Goal: Task Accomplishment & Management: Complete application form

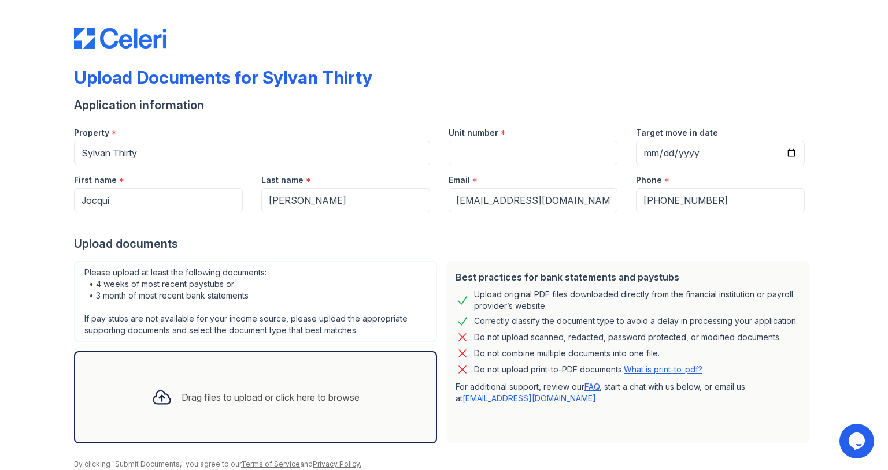
click at [267, 389] on div "Drag files to upload or click here to browse" at bounding box center [255, 397] width 227 height 39
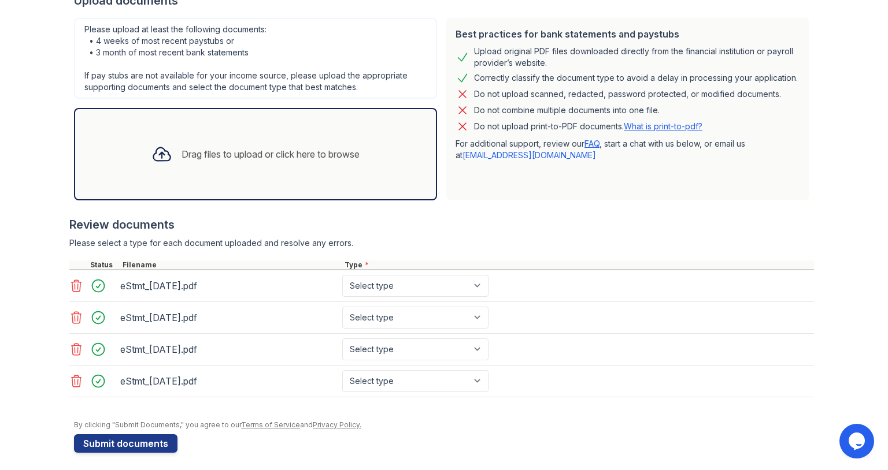
scroll to position [244, 0]
click at [424, 283] on select "Select type Paystub Bank Statement Offer Letter Tax Documents Benefit Award Let…" at bounding box center [415, 286] width 146 height 22
select select "bank_statement"
click at [342, 275] on select "Select type Paystub Bank Statement Offer Letter Tax Documents Benefit Award Let…" at bounding box center [415, 286] width 146 height 22
click at [407, 312] on select "Select type Paystub Bank Statement Offer Letter Tax Documents Benefit Award Let…" at bounding box center [415, 317] width 146 height 22
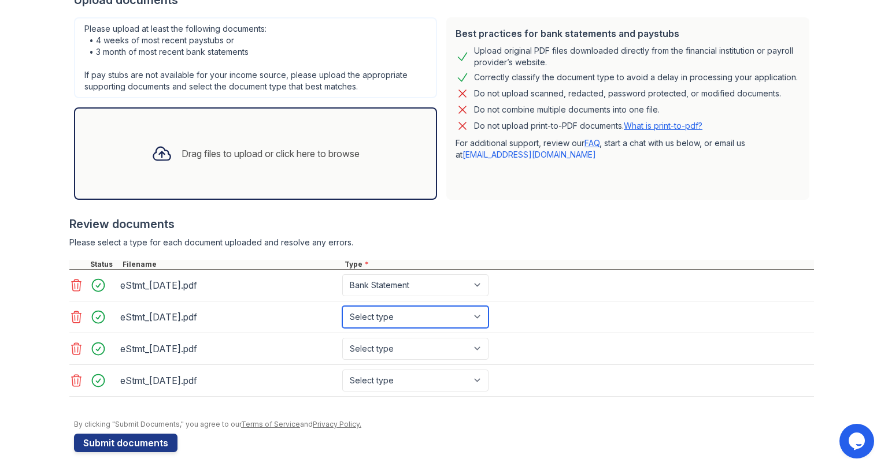
select select "bank_statement"
click at [342, 306] on select "Select type Paystub Bank Statement Offer Letter Tax Documents Benefit Award Let…" at bounding box center [415, 317] width 146 height 22
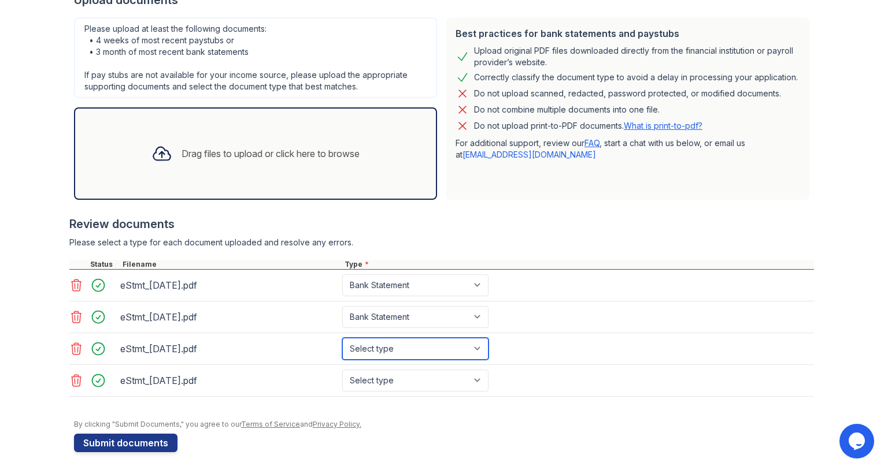
click at [399, 356] on select "Select type Paystub Bank Statement Offer Letter Tax Documents Benefit Award Let…" at bounding box center [415, 349] width 146 height 22
select select "bank_statement"
click at [342, 338] on select "Select type Paystub Bank Statement Offer Letter Tax Documents Benefit Award Let…" at bounding box center [415, 349] width 146 height 22
click at [394, 385] on select "Select type Paystub Bank Statement Offer Letter Tax Documents Benefit Award Let…" at bounding box center [415, 381] width 146 height 22
select select "bank_statement"
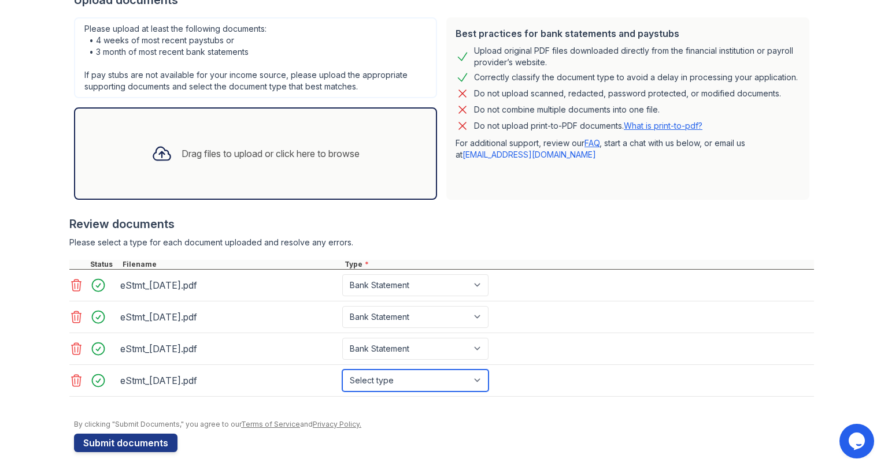
click at [342, 370] on select "Select type Paystub Bank Statement Offer Letter Tax Documents Benefit Award Let…" at bounding box center [415, 381] width 146 height 22
click at [218, 439] on form "Application information Property * Sylvan Thirty Unit number * Target move in d…" at bounding box center [444, 152] width 740 height 599
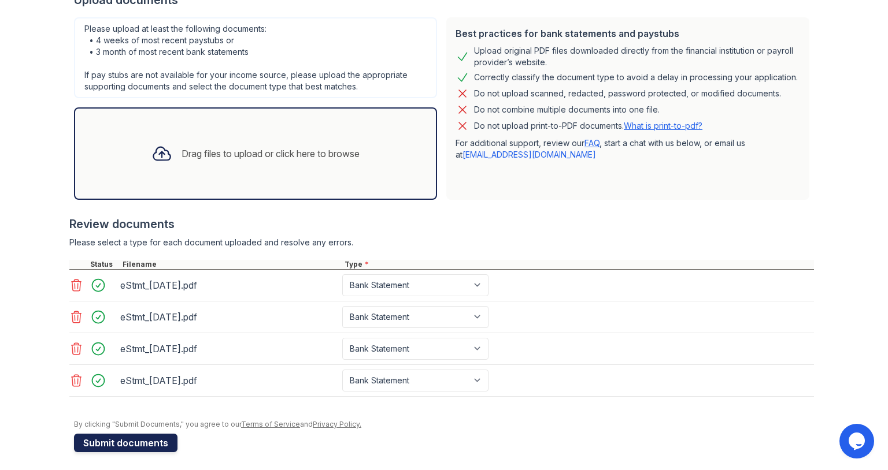
click at [160, 436] on button "Submit documents" at bounding box center [125, 443] width 103 height 18
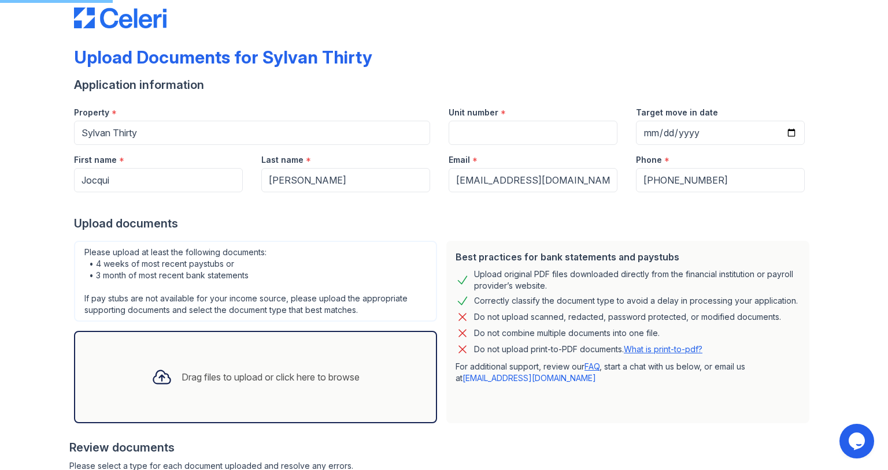
scroll to position [0, 0]
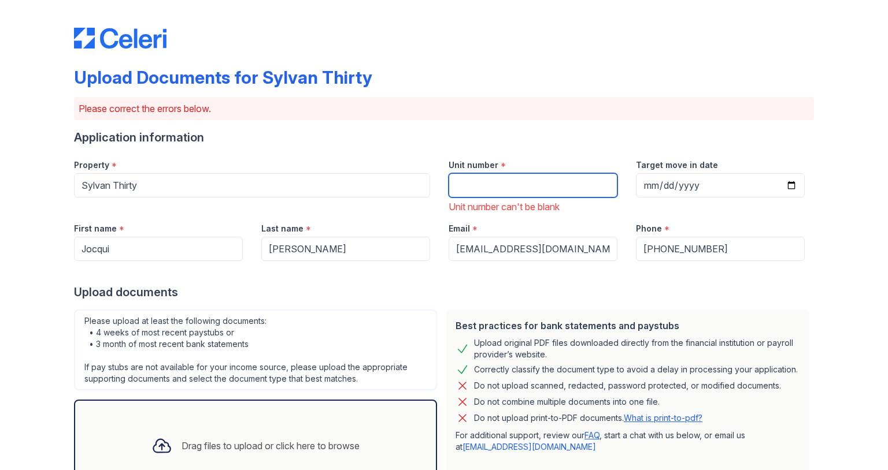
click at [497, 187] on input "Unit number" at bounding box center [533, 185] width 169 height 24
type input "110"
click at [446, 301] on form "Application information Property * Sylvan Thirty Unit number * 110 Unit number …" at bounding box center [444, 437] width 740 height 616
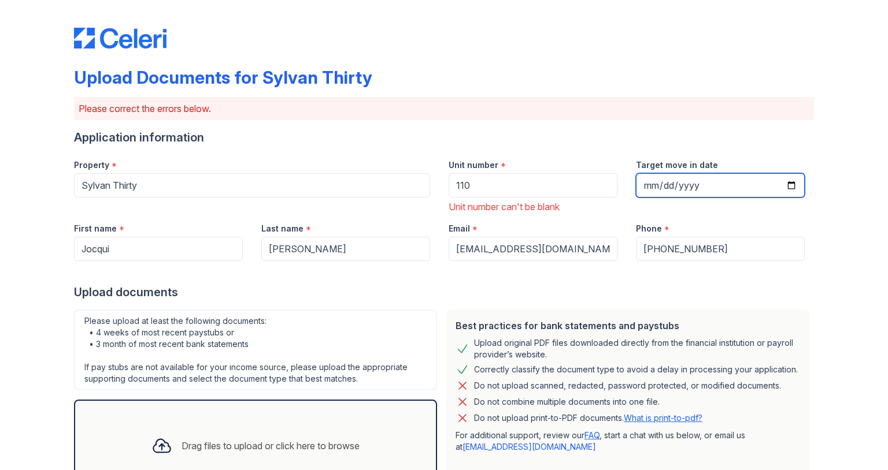
click at [795, 187] on input "Target move in date" at bounding box center [720, 185] width 169 height 24
type input "2025-11-27"
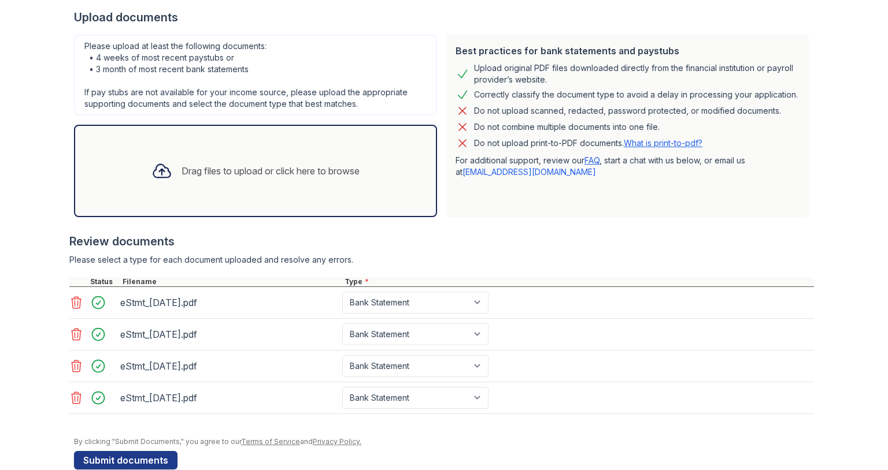
scroll to position [298, 0]
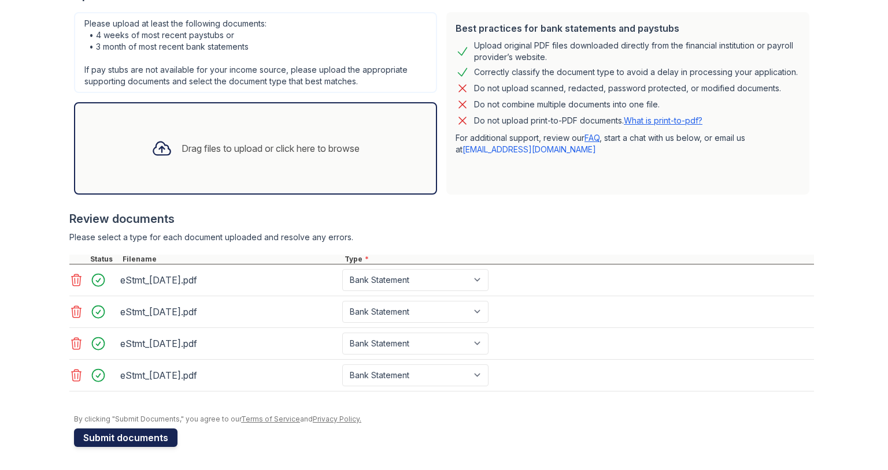
click at [162, 436] on button "Submit documents" at bounding box center [125, 438] width 103 height 18
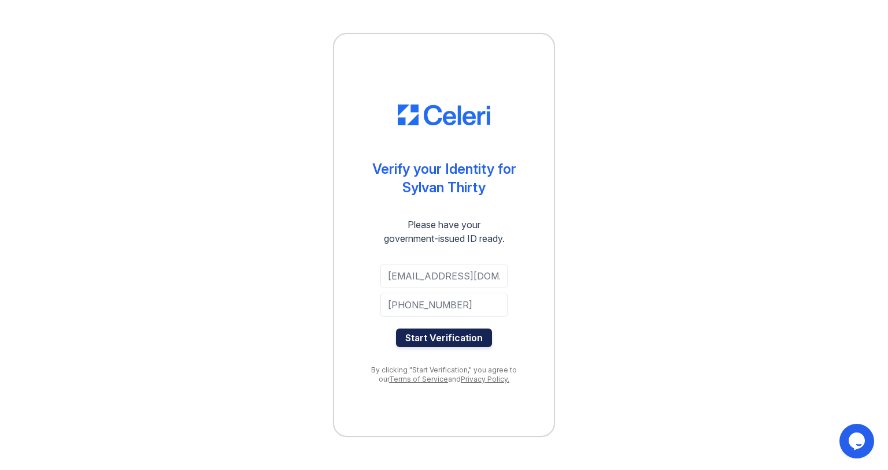
click at [457, 333] on button "Start Verification" at bounding box center [444, 338] width 96 height 18
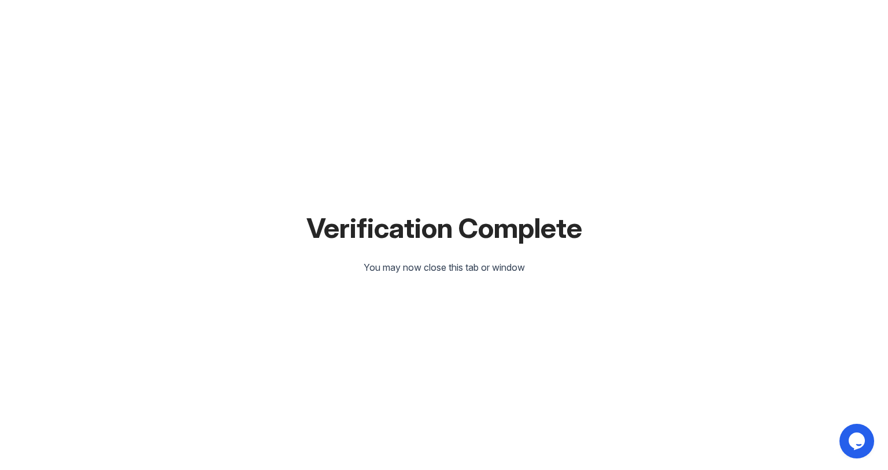
click at [454, 369] on div "Verification Complete You may now close this tab or window" at bounding box center [443, 235] width 851 height 470
